Goal: Task Accomplishment & Management: Complete application form

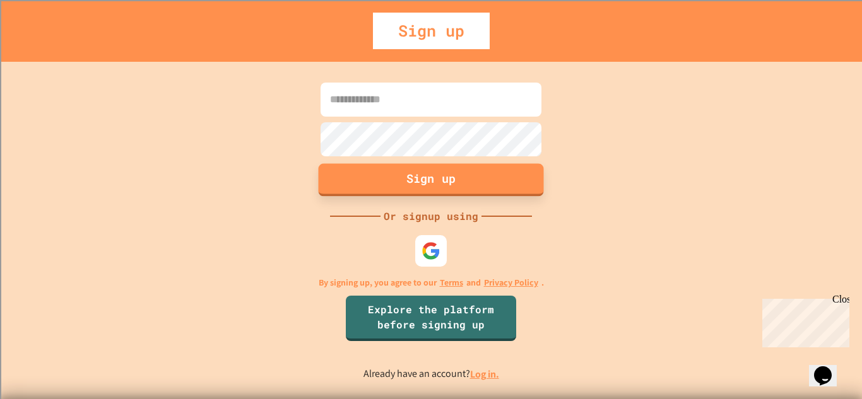
type input "**********"
click at [423, 185] on button "Sign up" at bounding box center [431, 179] width 225 height 33
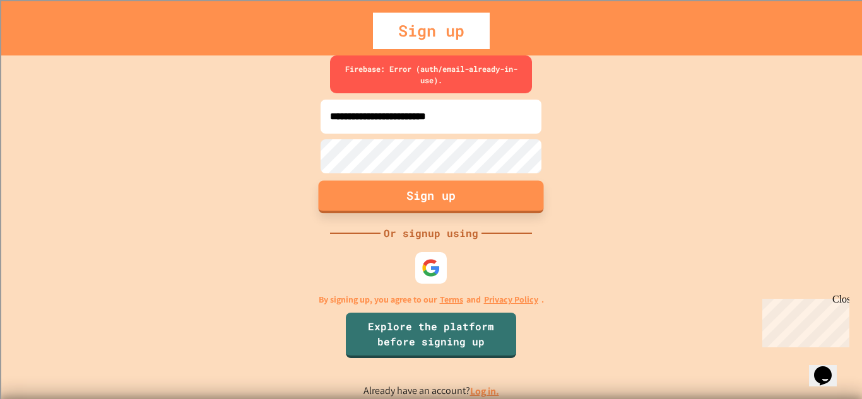
click at [423, 185] on button "Sign up" at bounding box center [431, 196] width 225 height 33
click at [421, 269] on img at bounding box center [431, 268] width 21 height 21
